Goal: Information Seeking & Learning: Learn about a topic

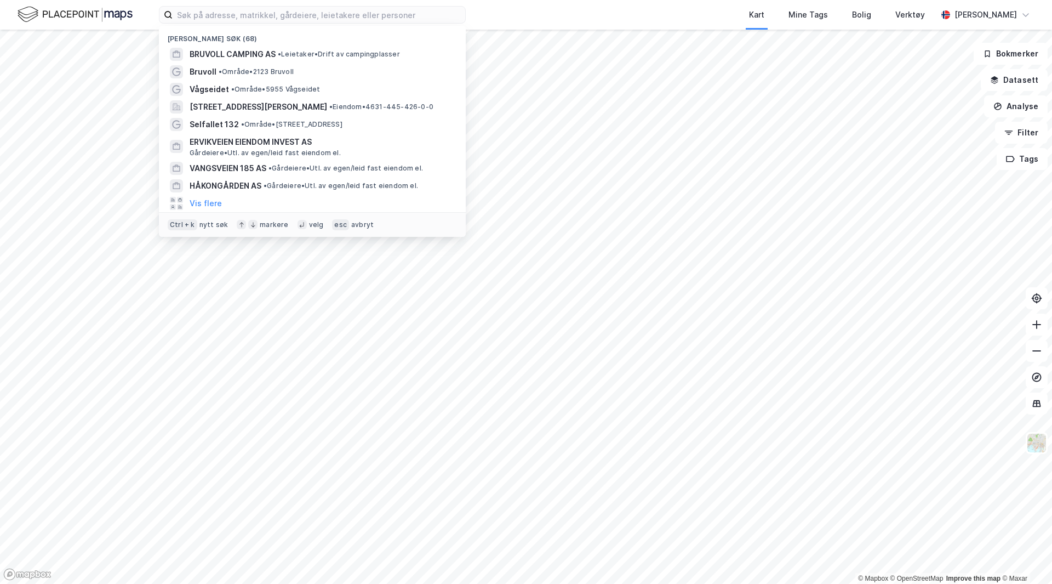
click at [339, 15] on input at bounding box center [319, 15] width 293 height 16
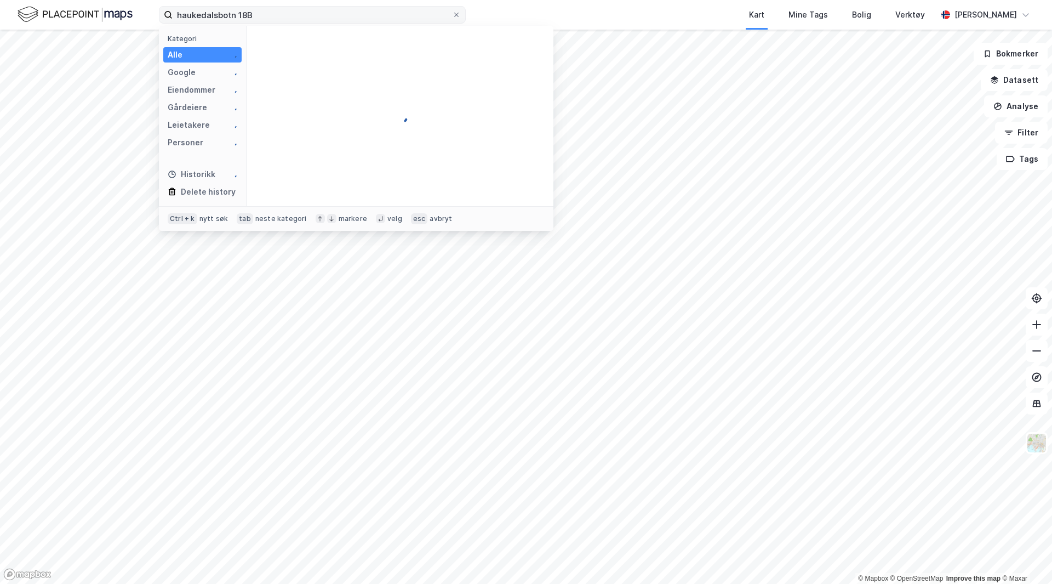
type input "haukedalsbotn 18B"
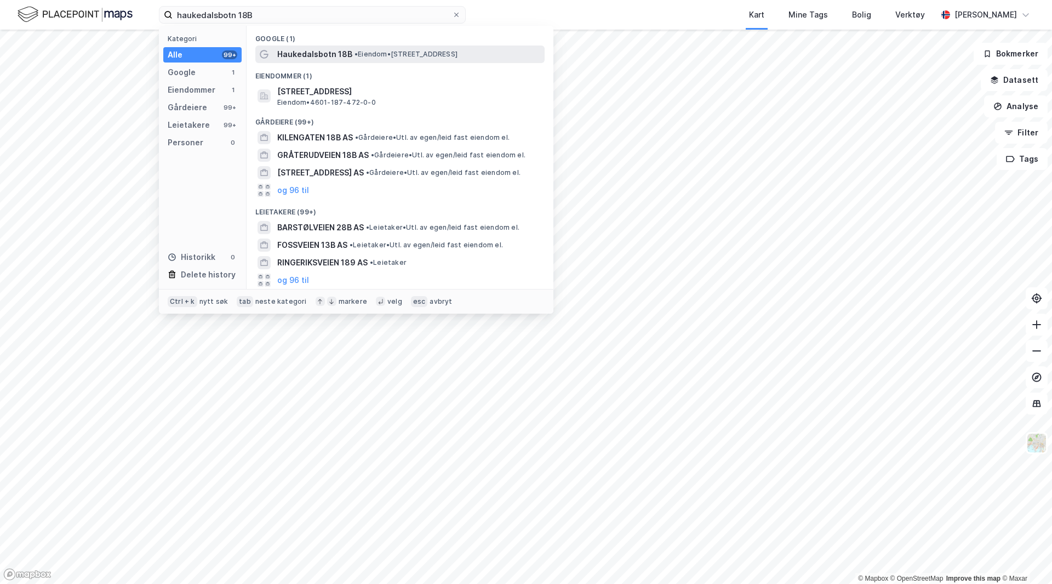
click at [317, 50] on span "Haukedalsbotn 18B" at bounding box center [314, 54] width 75 height 13
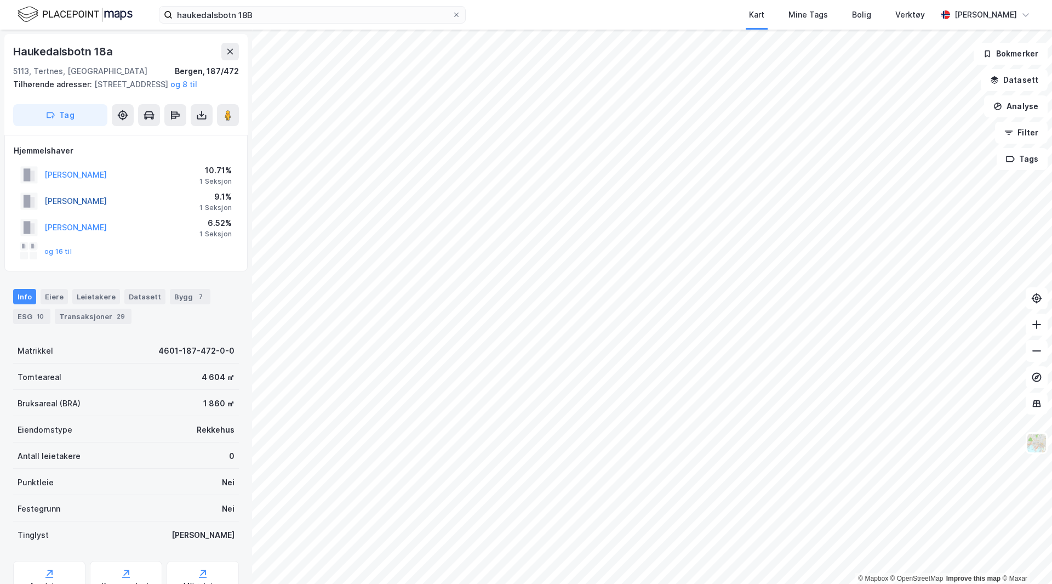
click at [0, 0] on button "[PERSON_NAME]" at bounding box center [0, 0] width 0 height 0
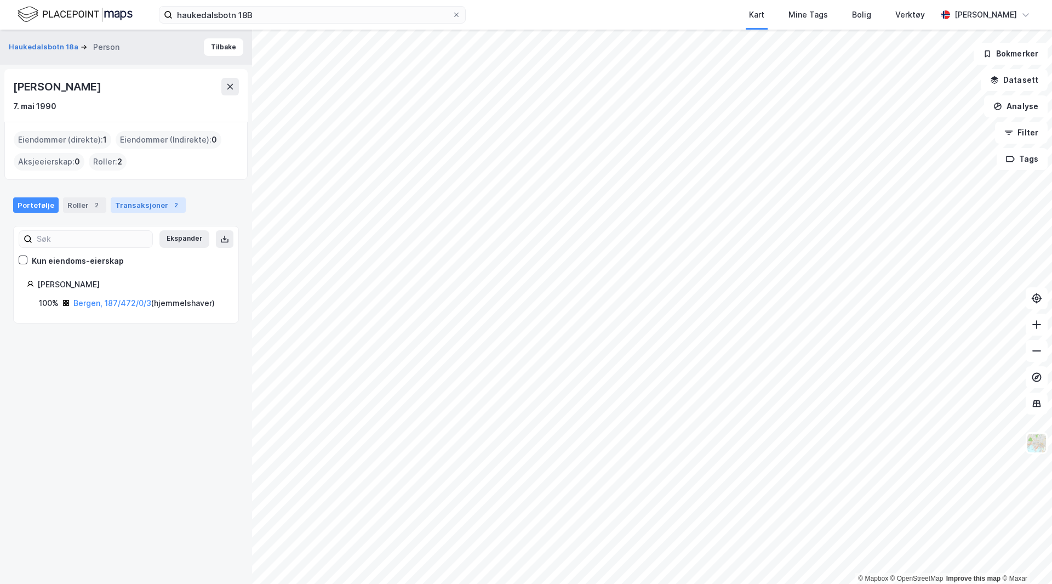
click at [151, 208] on div "Transaksjoner 2" at bounding box center [148, 204] width 75 height 15
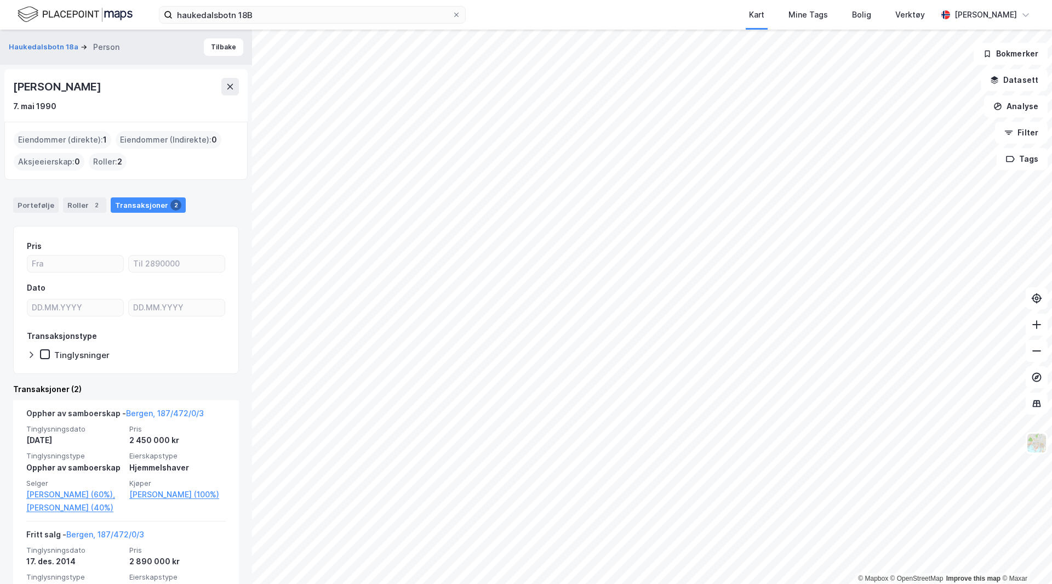
scroll to position [71, 0]
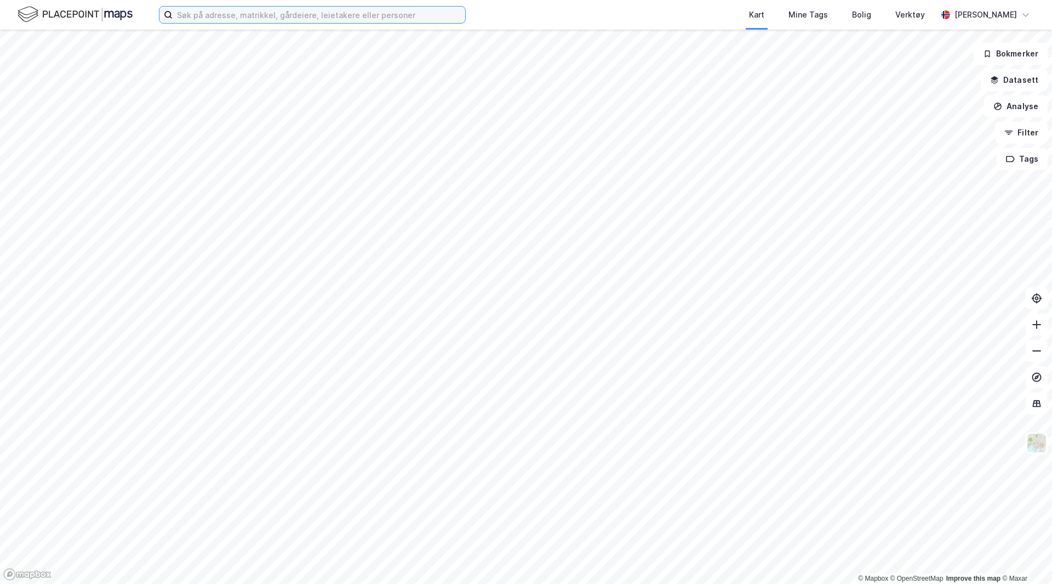
click at [323, 16] on input at bounding box center [319, 15] width 293 height 16
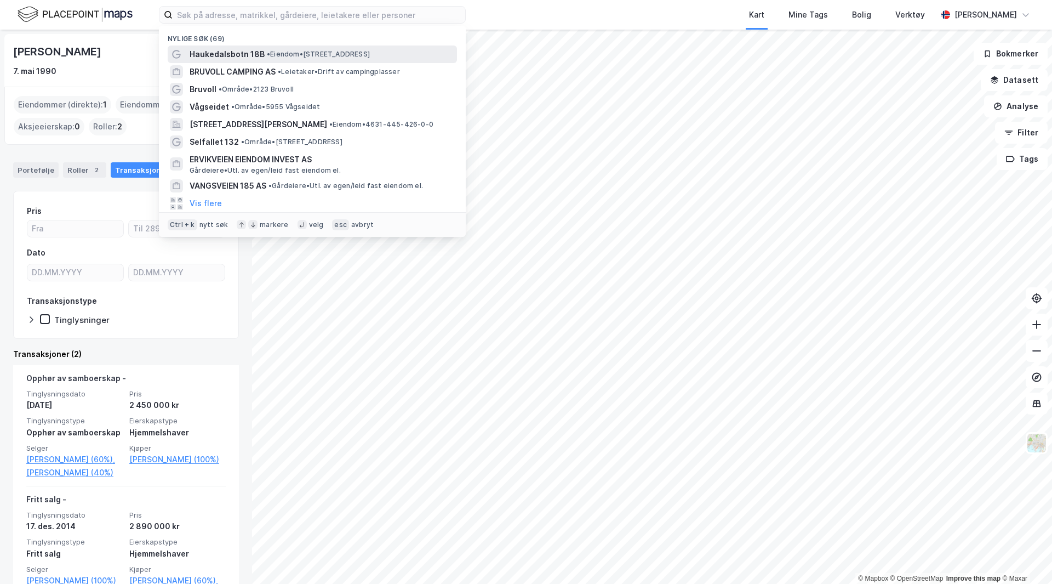
click at [219, 53] on span "Haukedalsbotn 18B" at bounding box center [227, 54] width 75 height 13
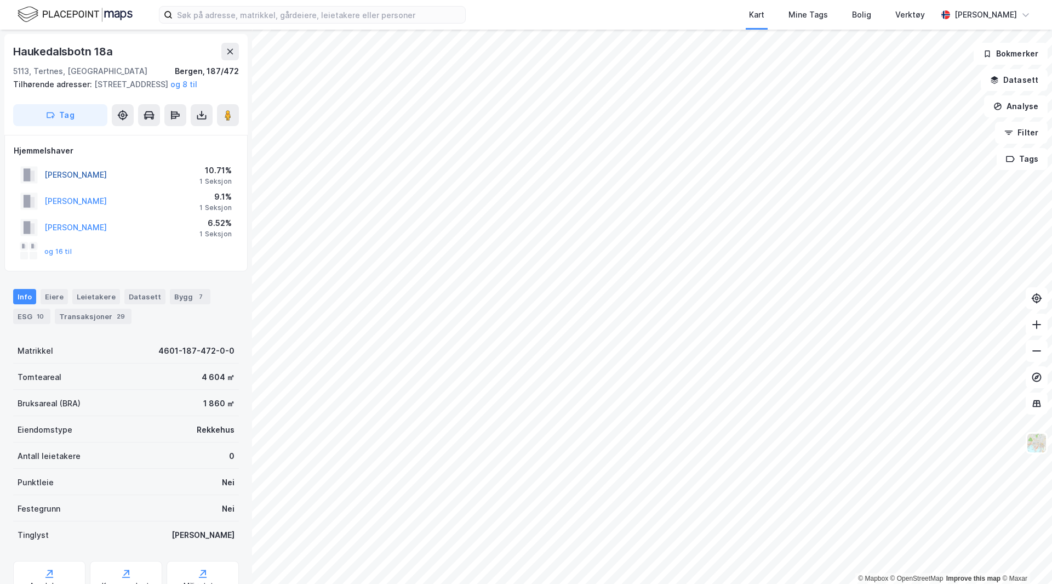
click at [0, 0] on button "[PERSON_NAME]" at bounding box center [0, 0] width 0 height 0
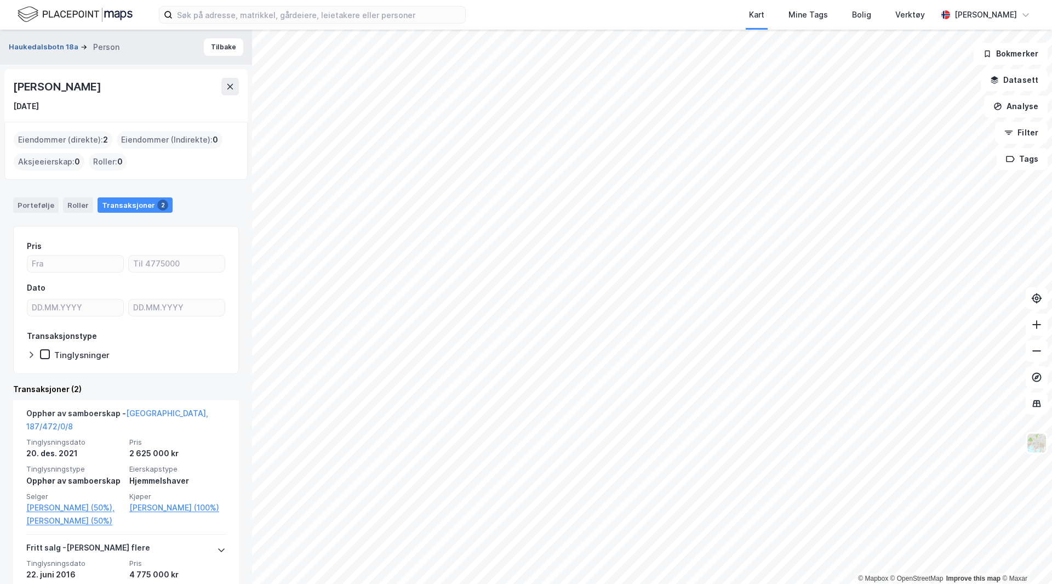
click at [52, 49] on button "Haukedalsbotn 18a" at bounding box center [45, 47] width 72 height 11
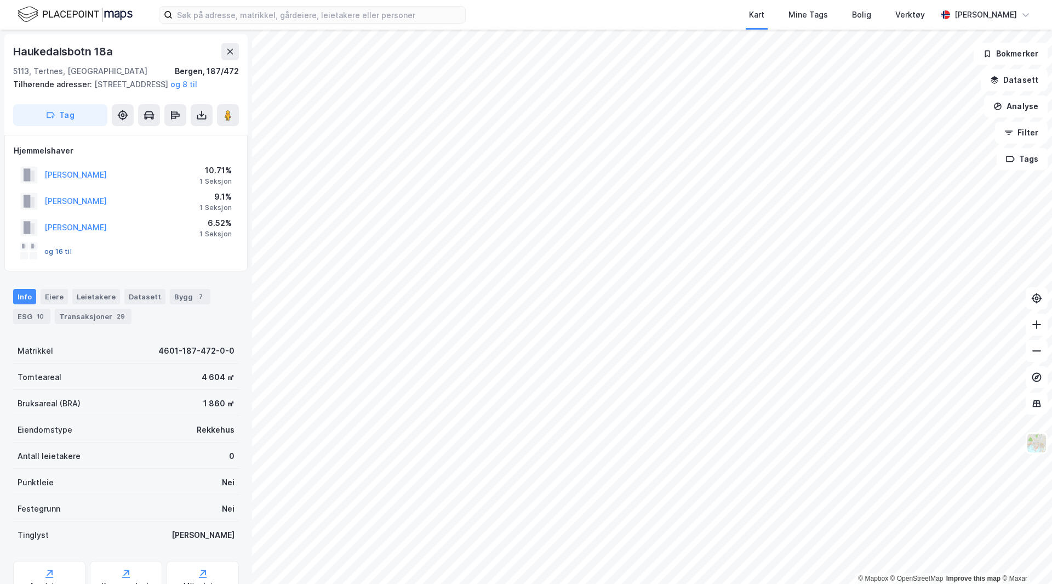
click at [0, 0] on button "og 16 til" at bounding box center [0, 0] width 0 height 0
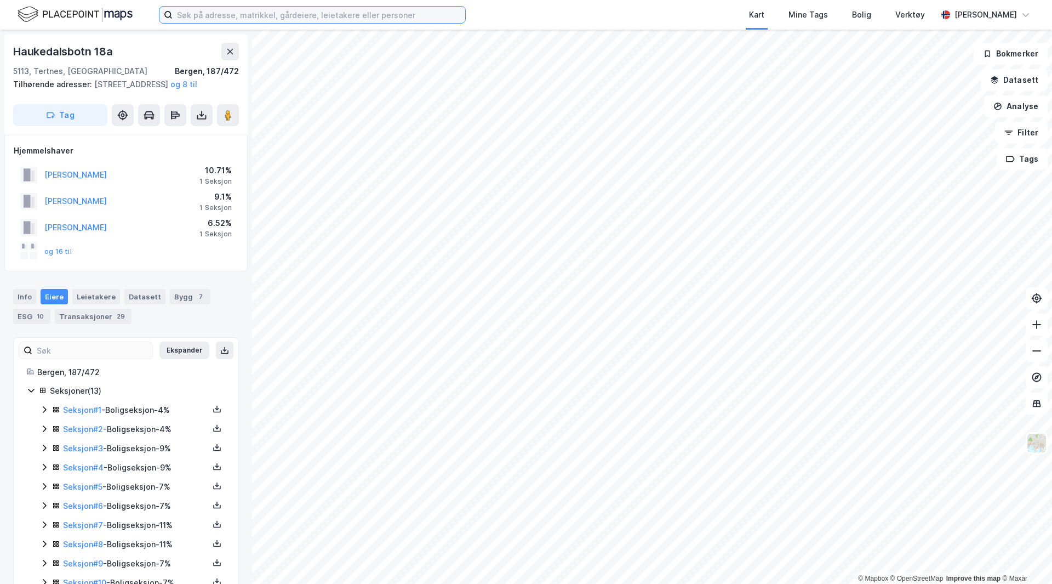
click at [271, 15] on input at bounding box center [319, 15] width 293 height 16
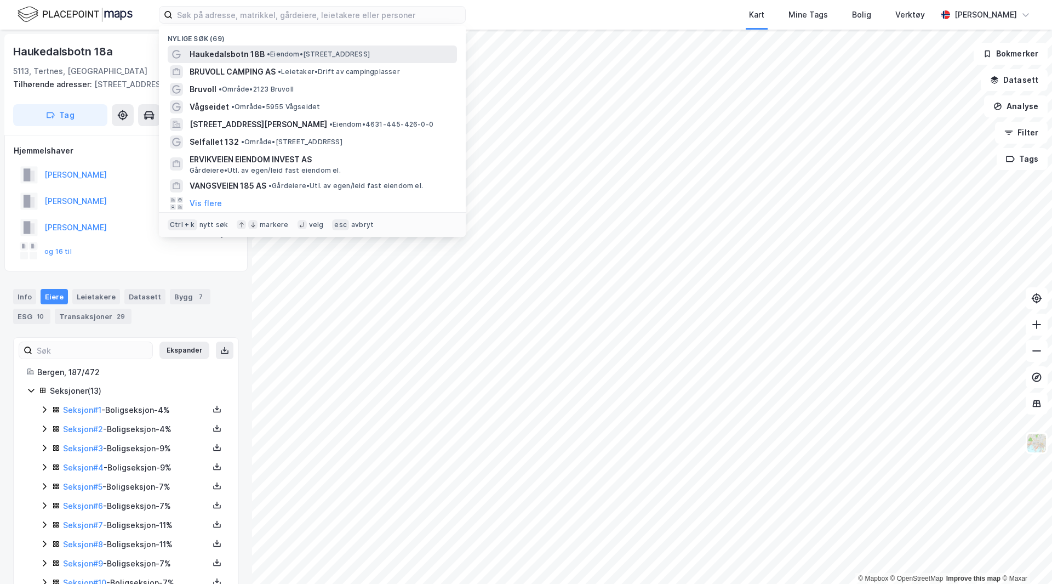
click at [277, 48] on div "Haukedalsbotn 18B • Eiendom • Haukedalsbotn 18B, 5113 Tertnes" at bounding box center [322, 54] width 265 height 13
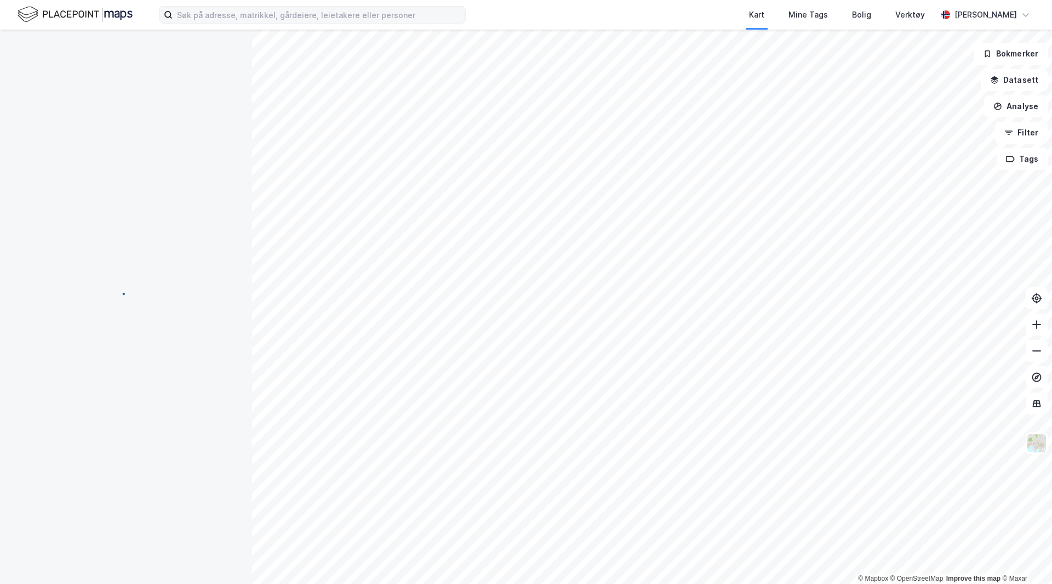
click at [306, 23] on label at bounding box center [312, 15] width 307 height 18
click at [306, 23] on input at bounding box center [319, 15] width 293 height 16
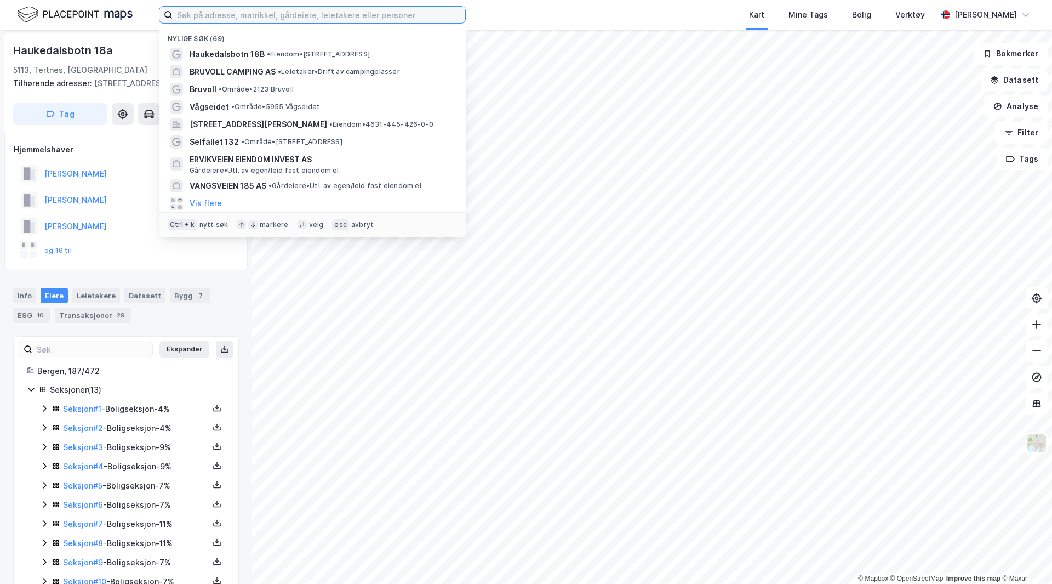
click at [314, 14] on input at bounding box center [319, 15] width 293 height 16
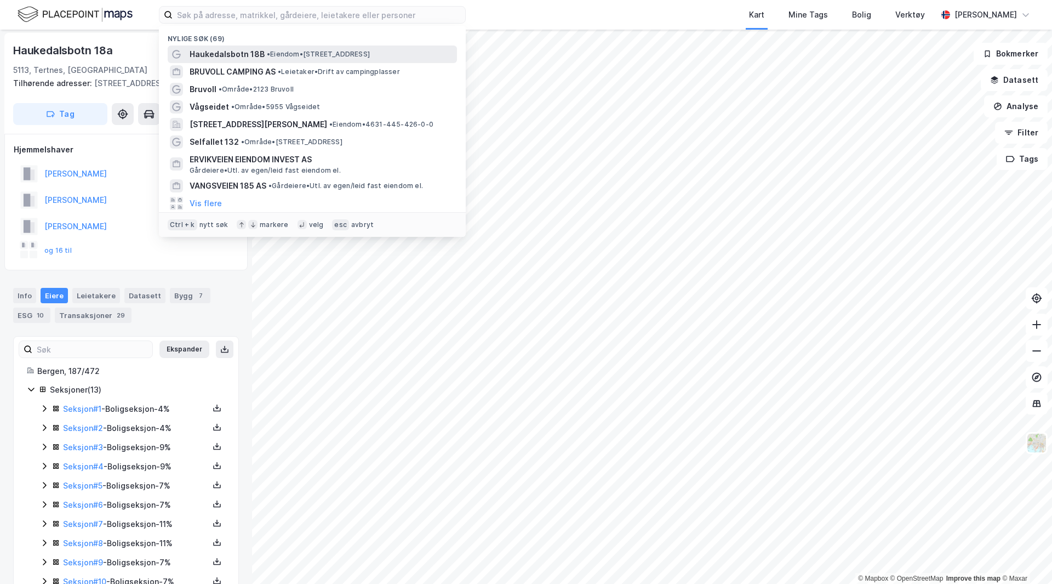
click at [259, 53] on span "Haukedalsbotn 18B" at bounding box center [227, 54] width 75 height 13
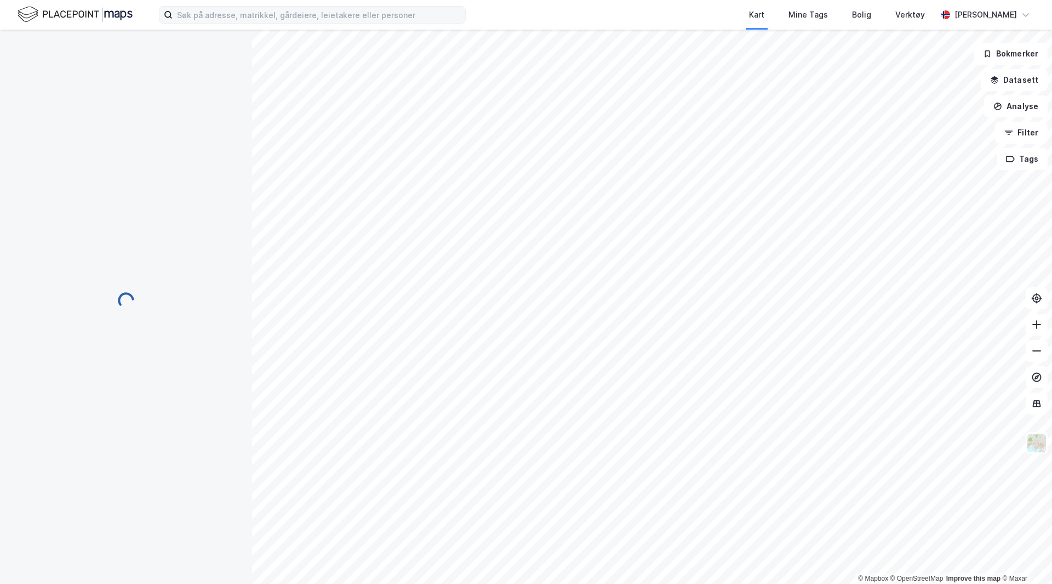
scroll to position [1, 0]
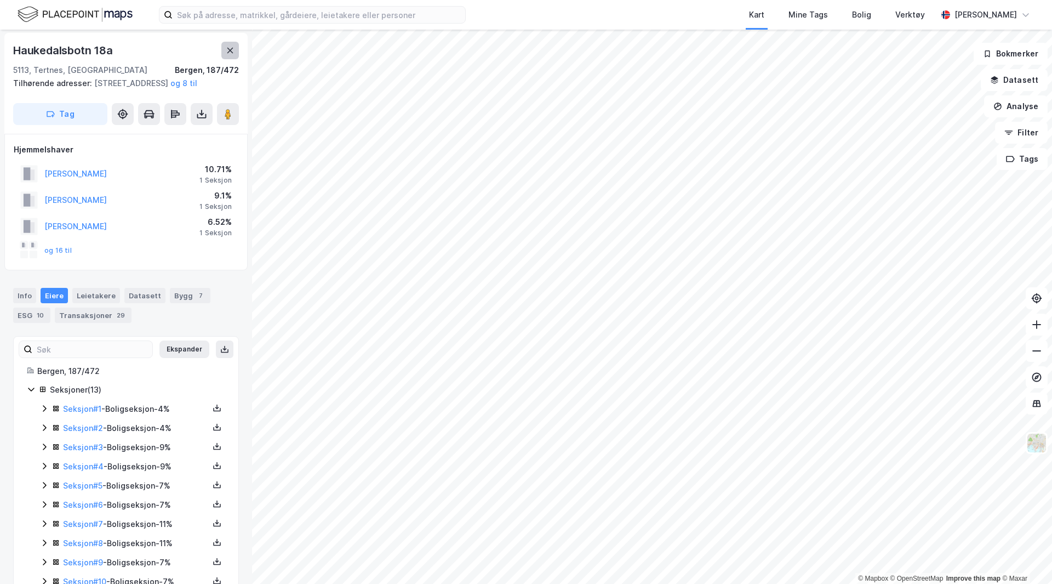
click at [229, 49] on icon at bounding box center [230, 50] width 6 height 5
